Goal: Browse casually

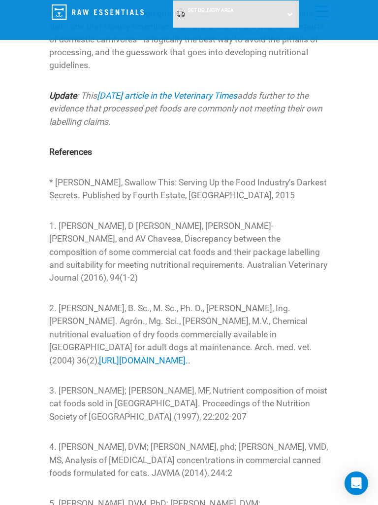
scroll to position [4352, 0]
